Goal: Navigation & Orientation: Find specific page/section

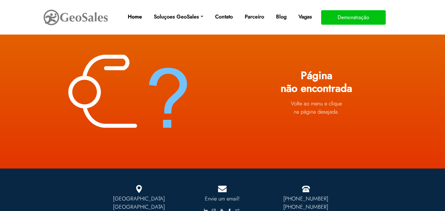
click at [132, 16] on link "Home" at bounding box center [134, 16] width 19 height 13
click at [92, 21] on img at bounding box center [76, 17] width 66 height 18
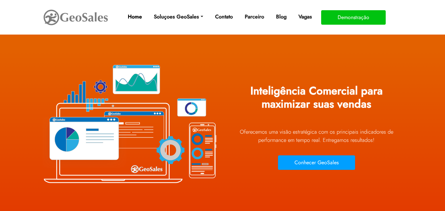
click at [133, 15] on link "Home" at bounding box center [134, 16] width 19 height 13
click at [133, 17] on link "Home" at bounding box center [134, 16] width 19 height 13
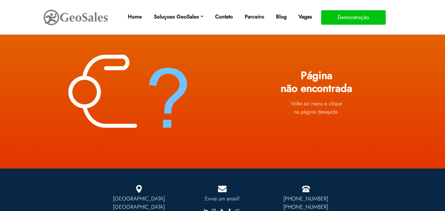
click at [245, 70] on h1 "Página não encontrada" at bounding box center [317, 83] width 178 height 29
click at [54, 19] on img at bounding box center [76, 17] width 66 height 18
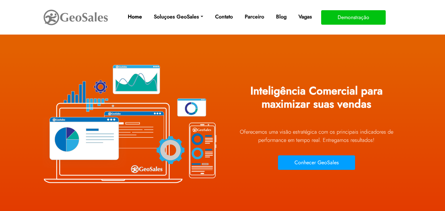
click at [142, 16] on link "Home" at bounding box center [134, 16] width 19 height 13
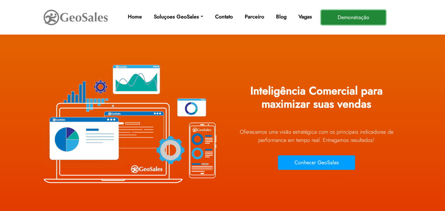
click at [327, 21] on button "Demonstração" at bounding box center [353, 17] width 65 height 14
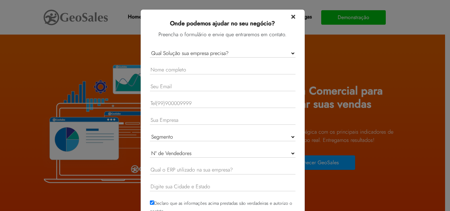
click at [292, 15] on span "×" at bounding box center [293, 16] width 5 height 12
